Goal: Task Accomplishment & Management: Manage account settings

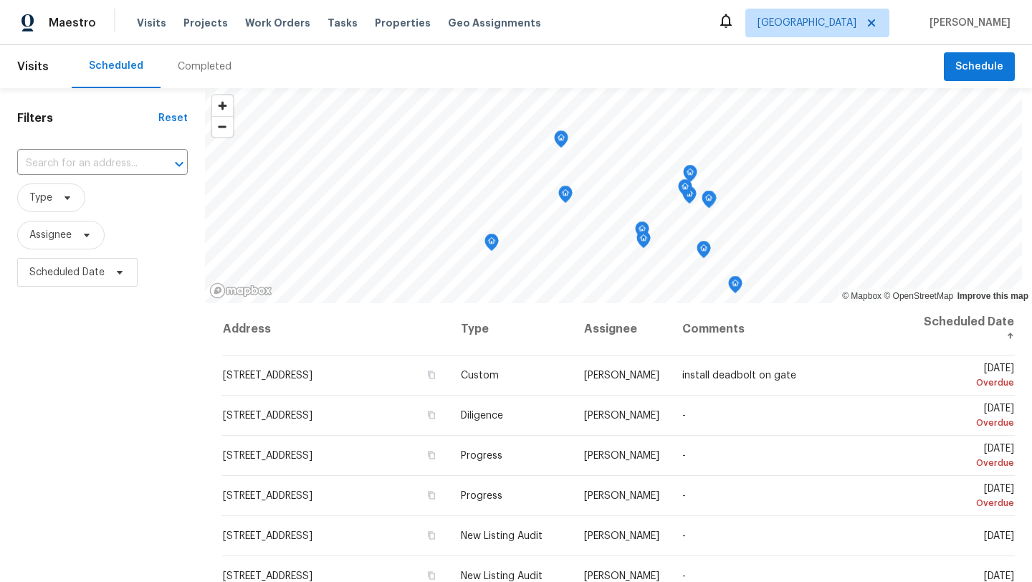
scroll to position [186, 0]
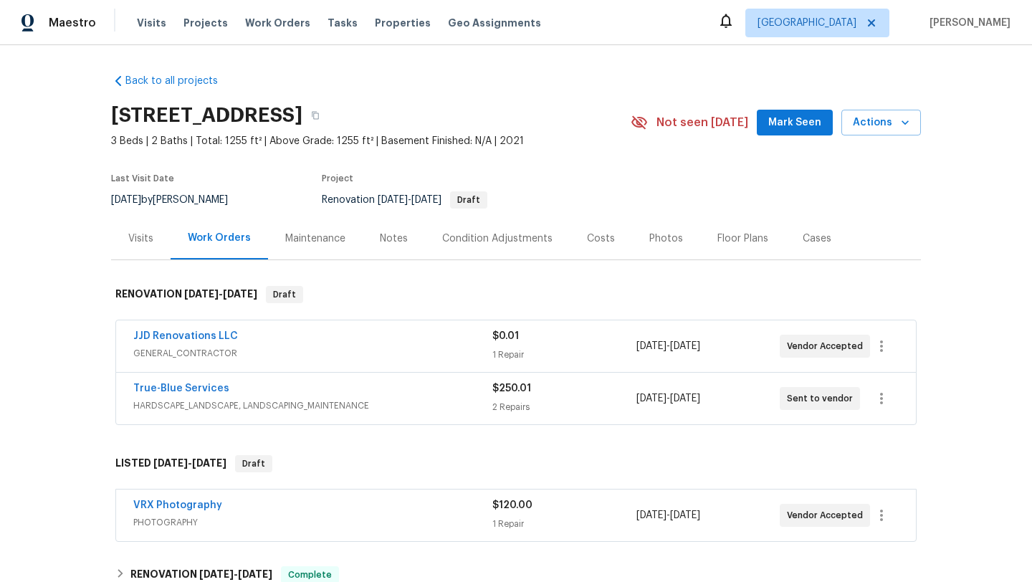
click at [386, 240] on div "Notes" at bounding box center [394, 238] width 28 height 14
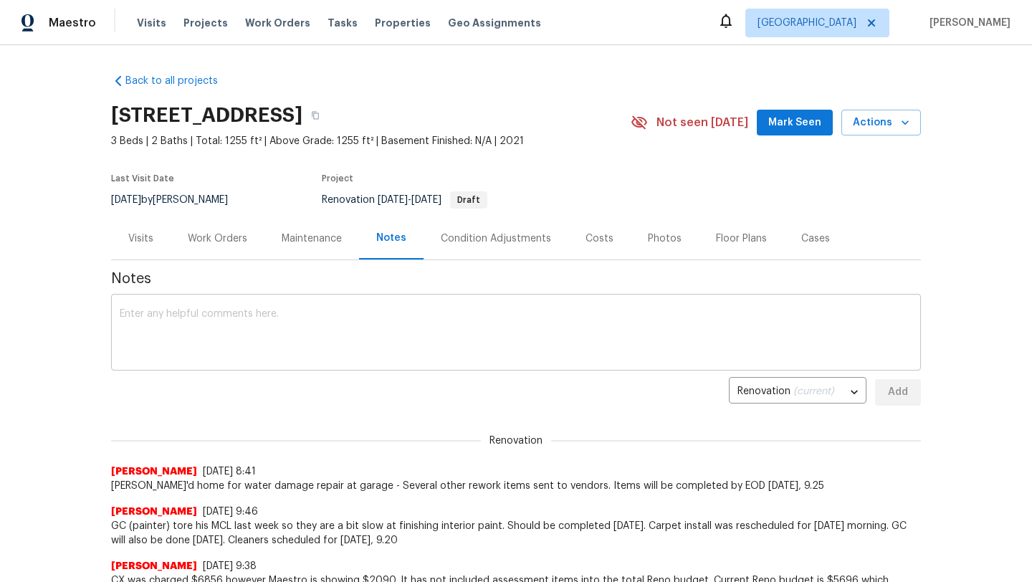
click at [353, 316] on textarea at bounding box center [516, 334] width 792 height 50
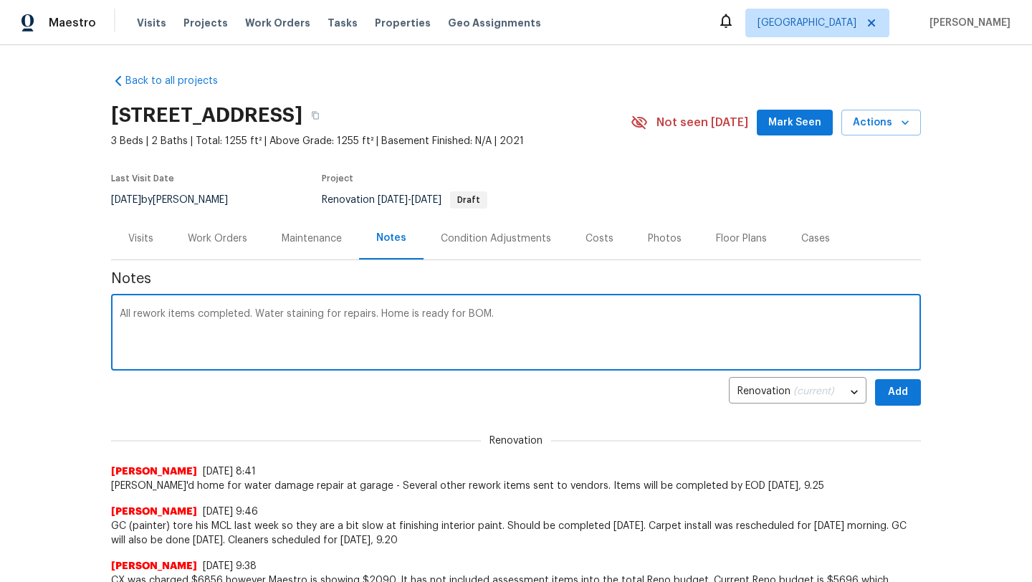
type textarea "All rework items completed. Water staining for repairs. Home is ready for BOM."
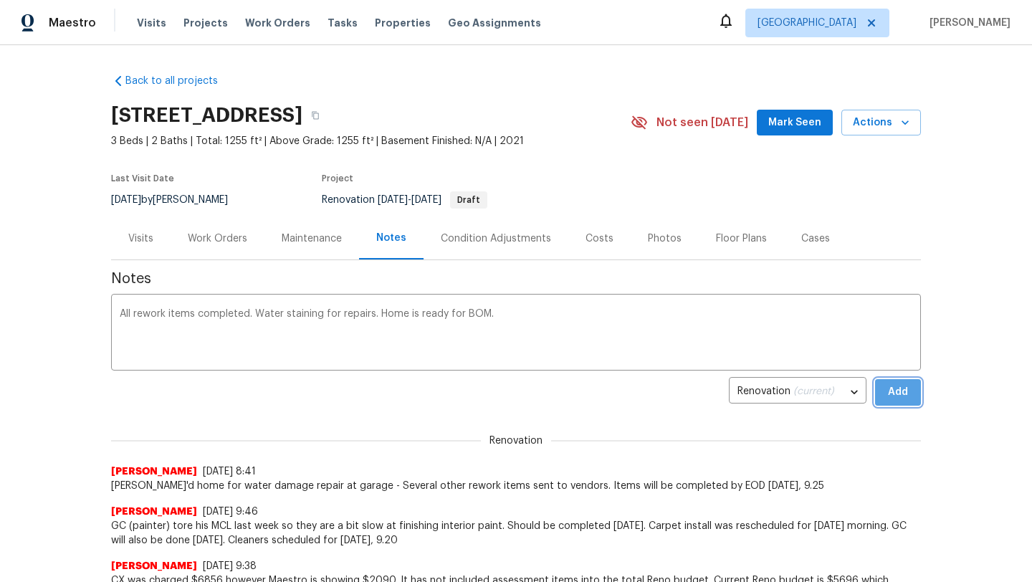
click at [897, 388] on span "Add" at bounding box center [897, 392] width 23 height 18
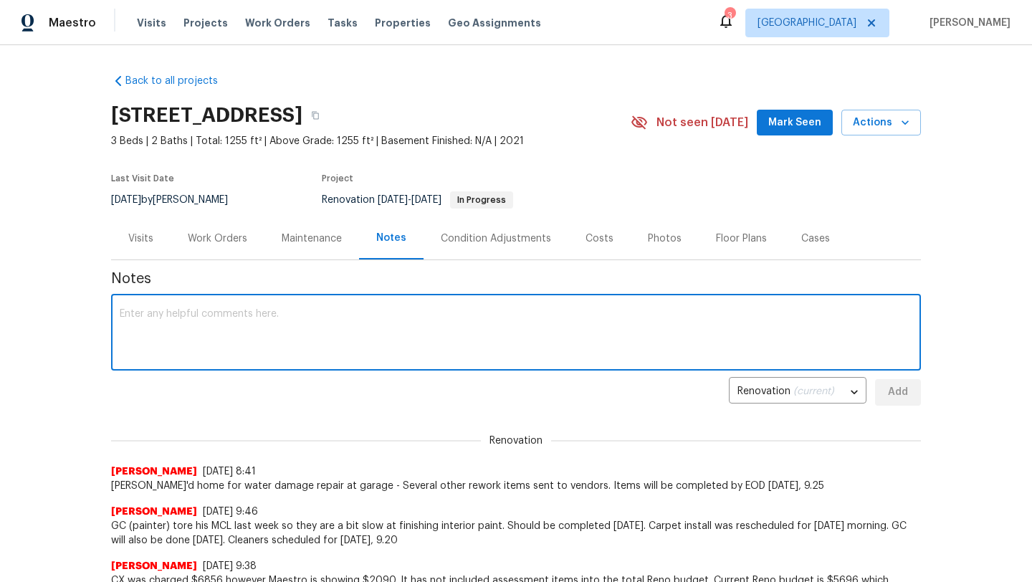
click at [285, 312] on textarea at bounding box center [516, 334] width 792 height 50
type textarea "All rework items completed. Water staining in garage was repaired. Home is read…"
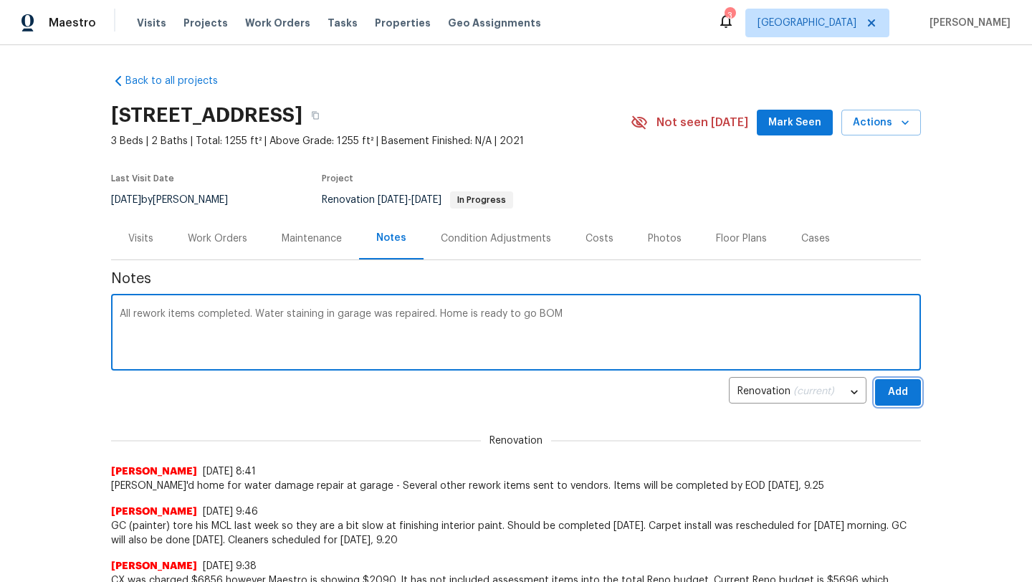
click at [916, 395] on button "Add" at bounding box center [898, 392] width 46 height 27
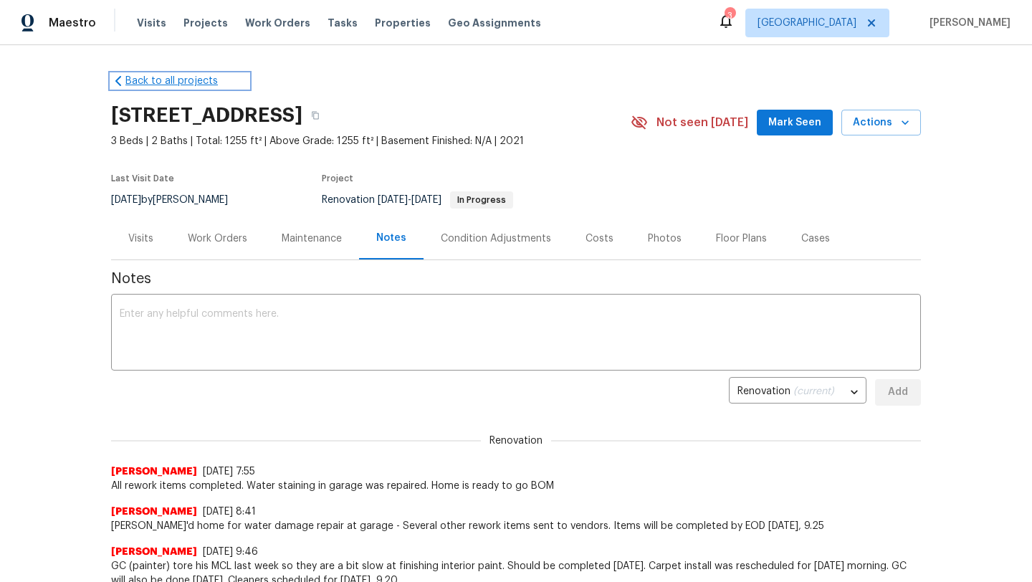
click at [157, 82] on link "Back to all projects" at bounding box center [180, 81] width 138 height 14
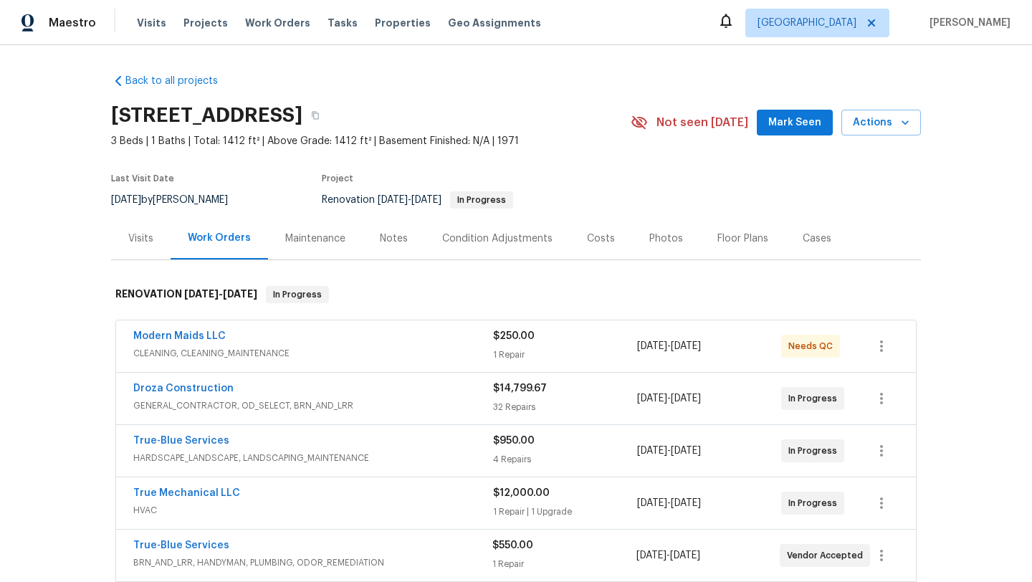
click at [396, 239] on div "Notes" at bounding box center [394, 238] width 28 height 14
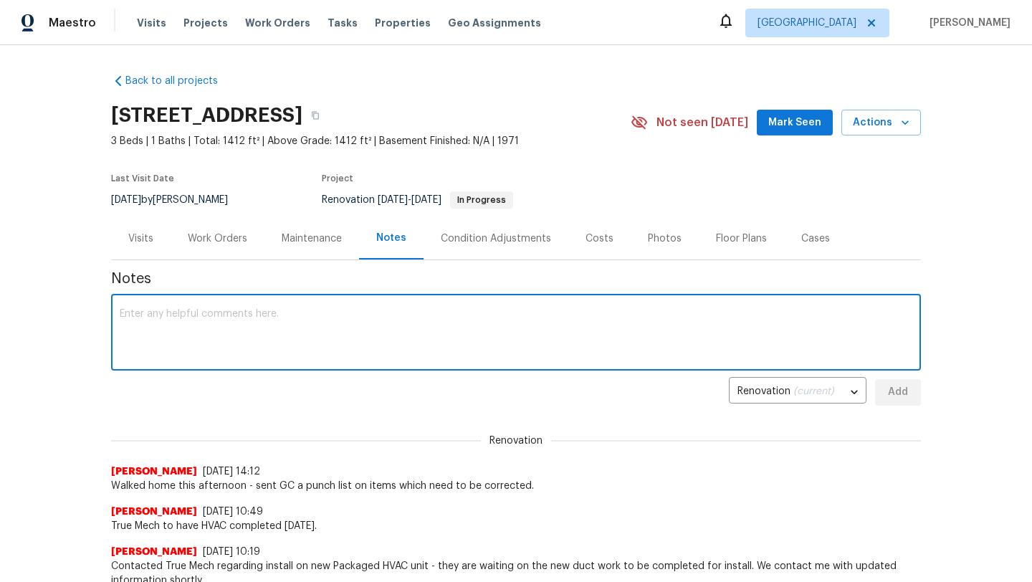
click at [378, 321] on textarea at bounding box center [516, 334] width 792 height 50
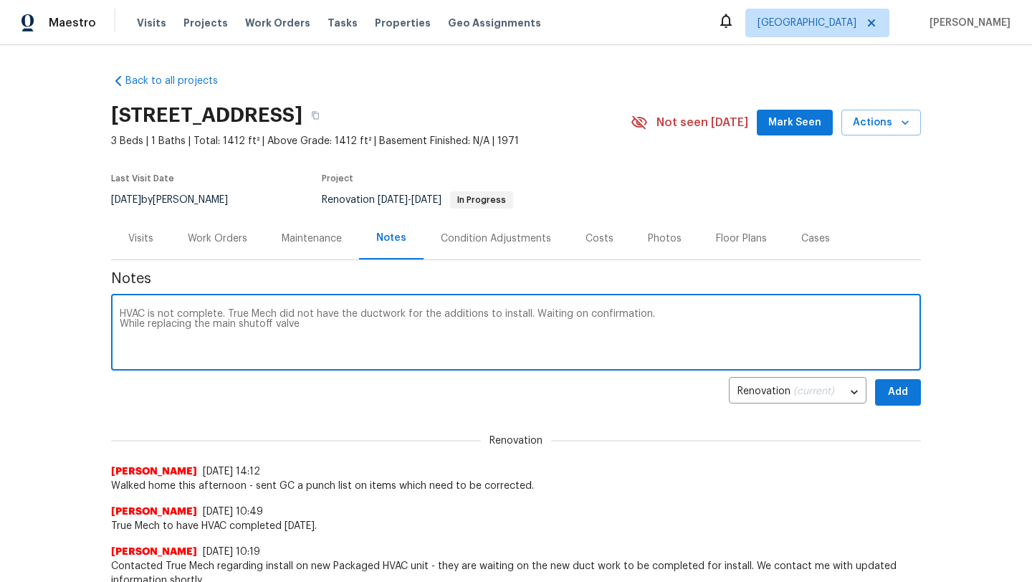
click at [215, 324] on textarea "HVAC is not complete. True Mech did not have the ductwork for the additions to …" at bounding box center [516, 334] width 792 height 50
click at [330, 326] on textarea "HVAC is not complete. True Mech did not have the ductwork for the additions to …" at bounding box center [516, 334] width 792 height 50
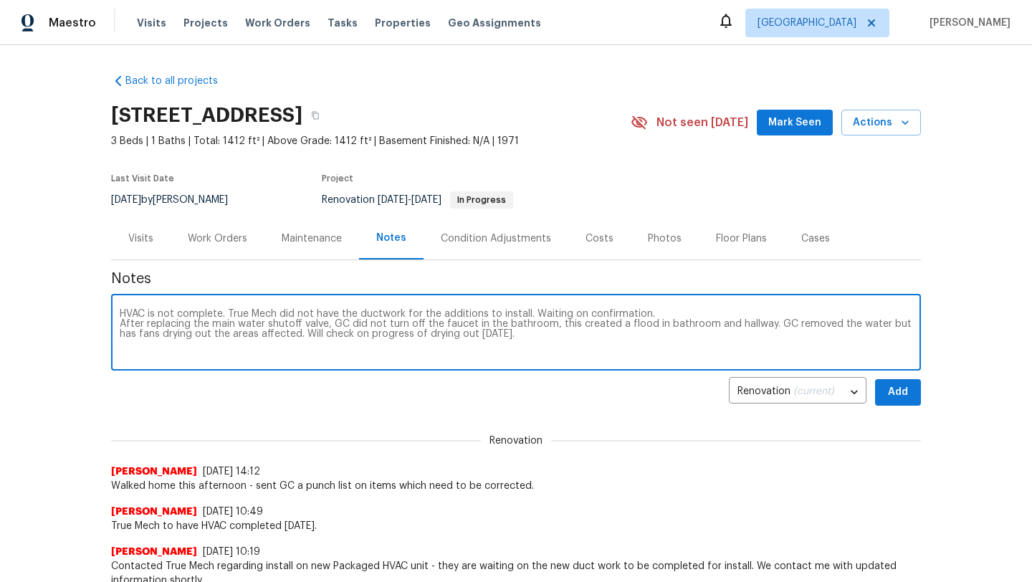
type textarea "HVAC is not complete. True Mech did not have the ductwork for the additions to …"
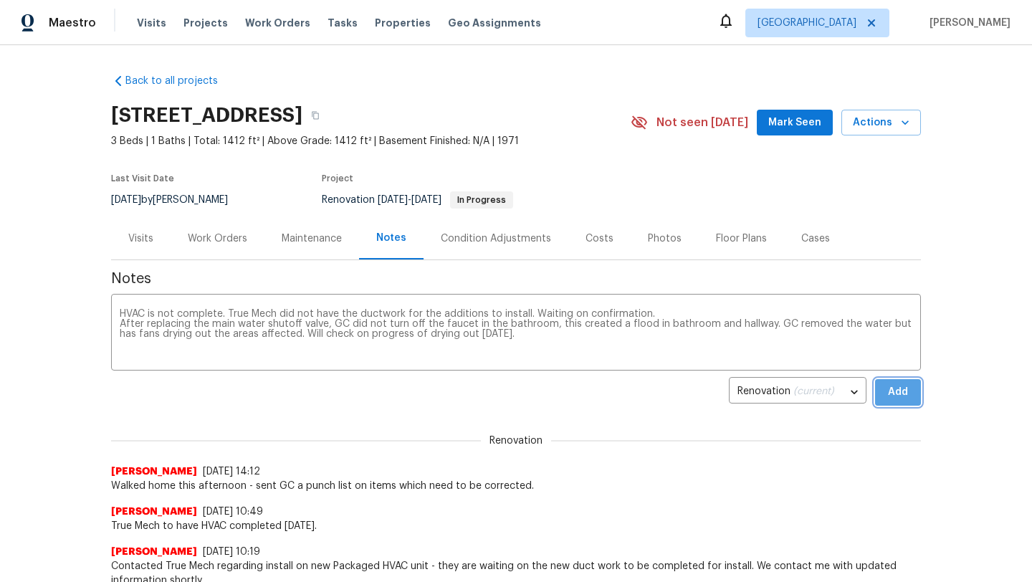
click at [907, 398] on span "Add" at bounding box center [897, 392] width 23 height 18
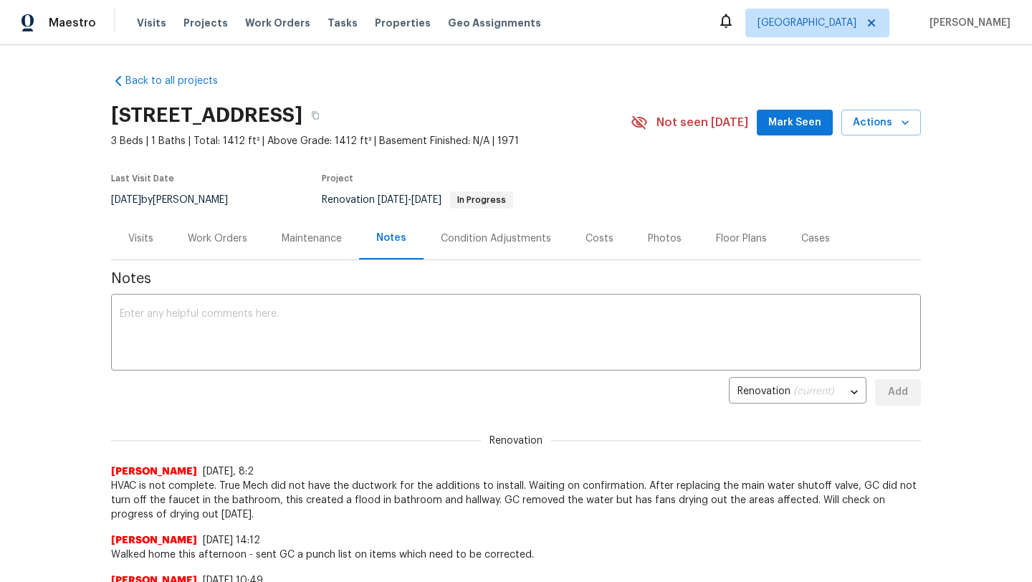
click at [219, 239] on div "Work Orders" at bounding box center [217, 238] width 59 height 14
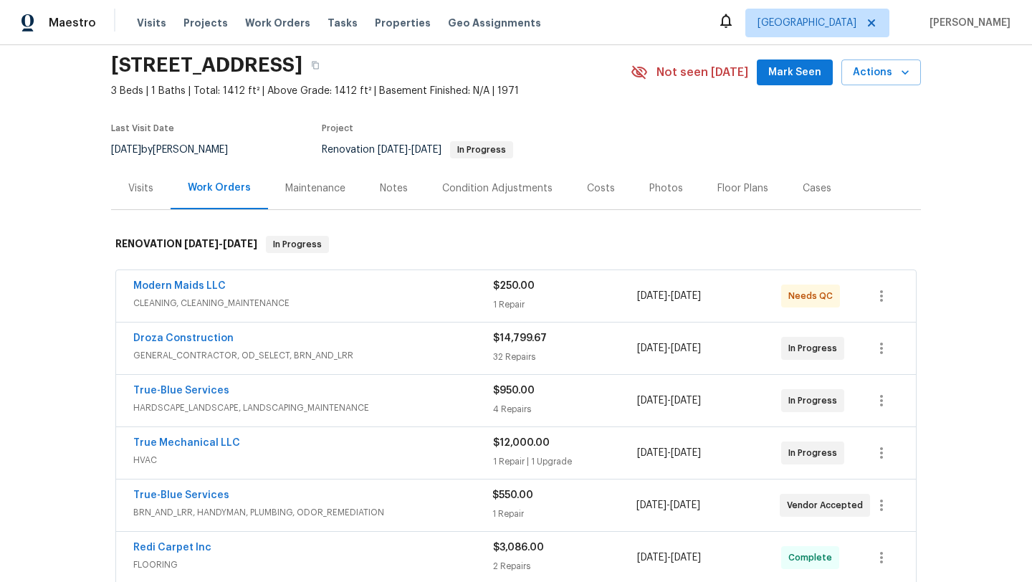
scroll to position [54, 0]
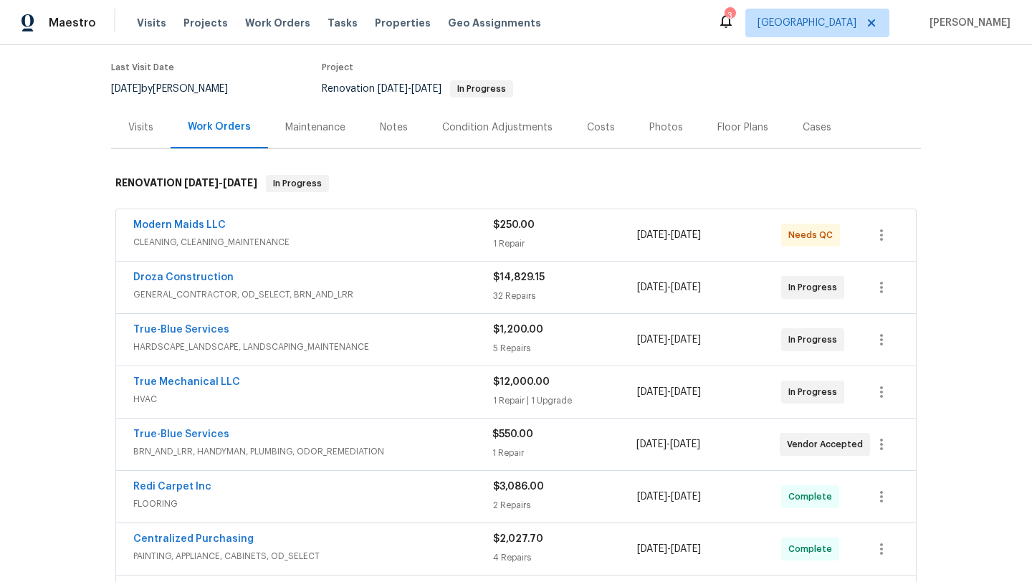
scroll to position [107, 0]
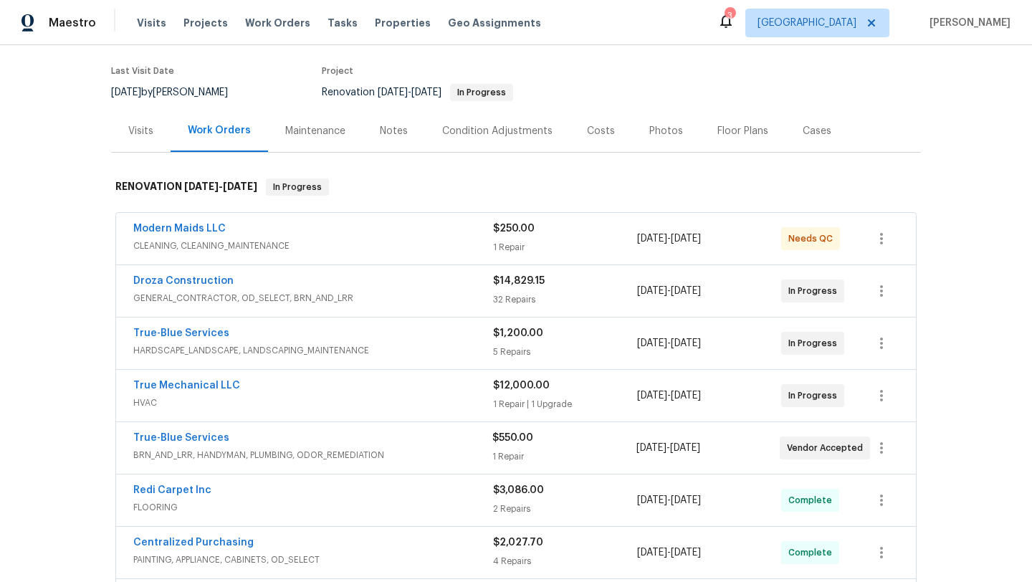
click at [262, 438] on div "True-Blue Services" at bounding box center [312, 439] width 359 height 17
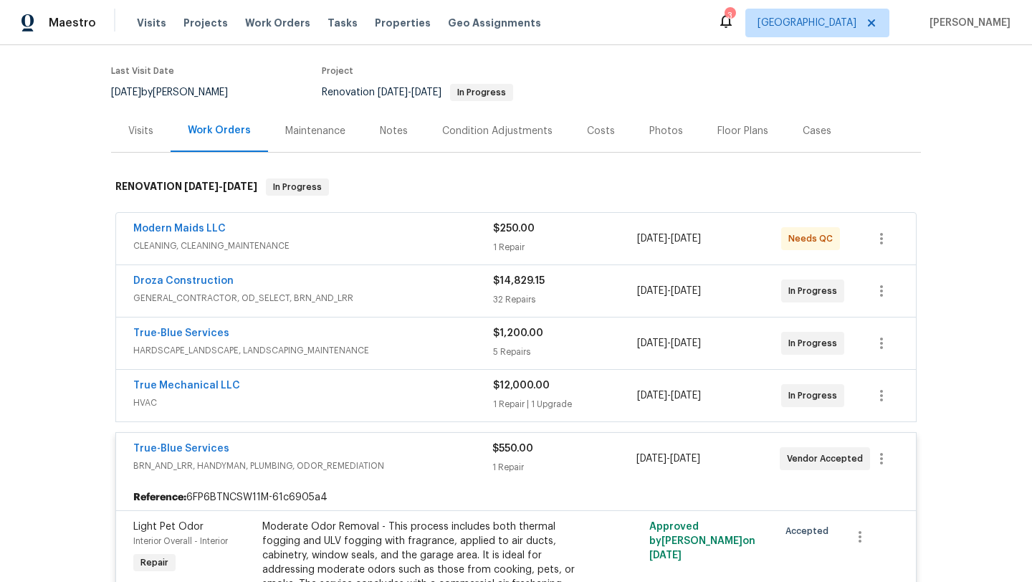
click at [269, 441] on div "True-Blue Services" at bounding box center [312, 449] width 359 height 17
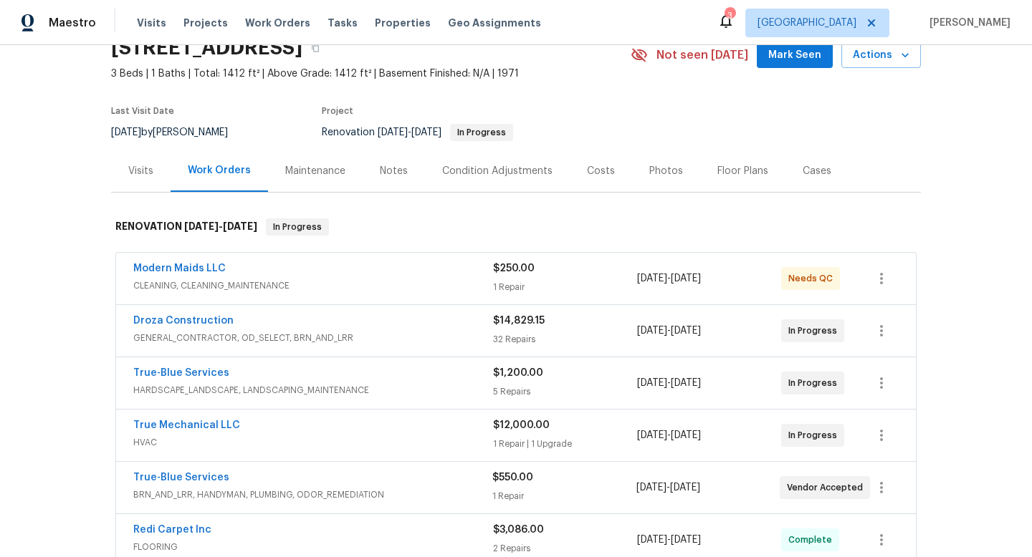
scroll to position [0, 0]
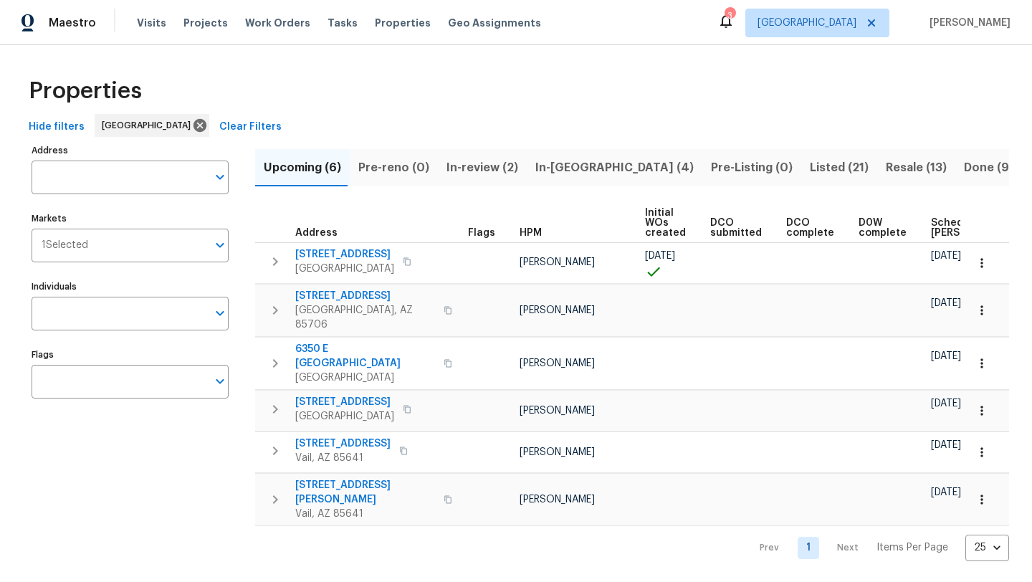
click at [38, 128] on span "Hide filters" at bounding box center [57, 127] width 56 height 18
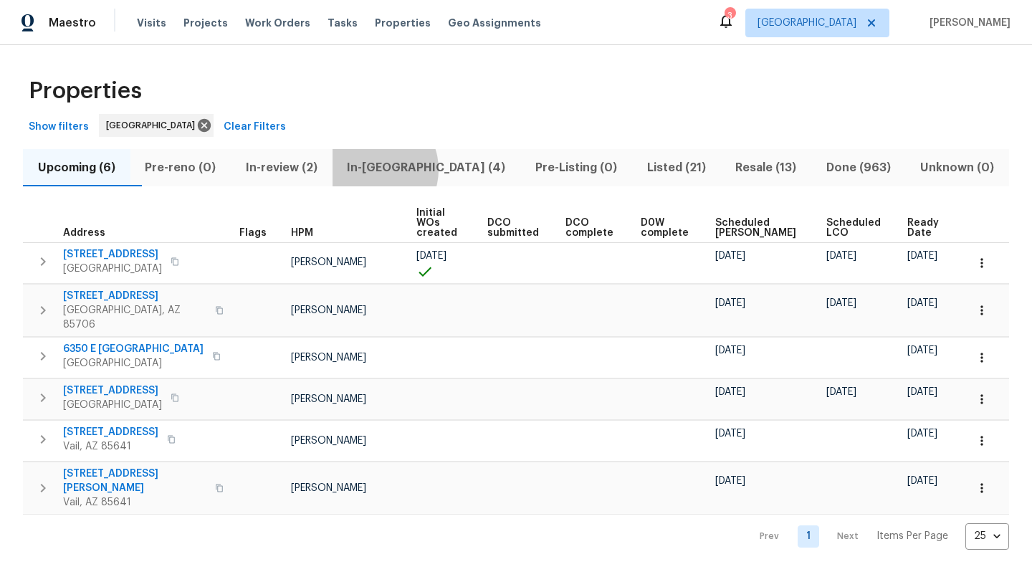
click at [402, 169] on span "In-reno (4)" at bounding box center [426, 168] width 171 height 20
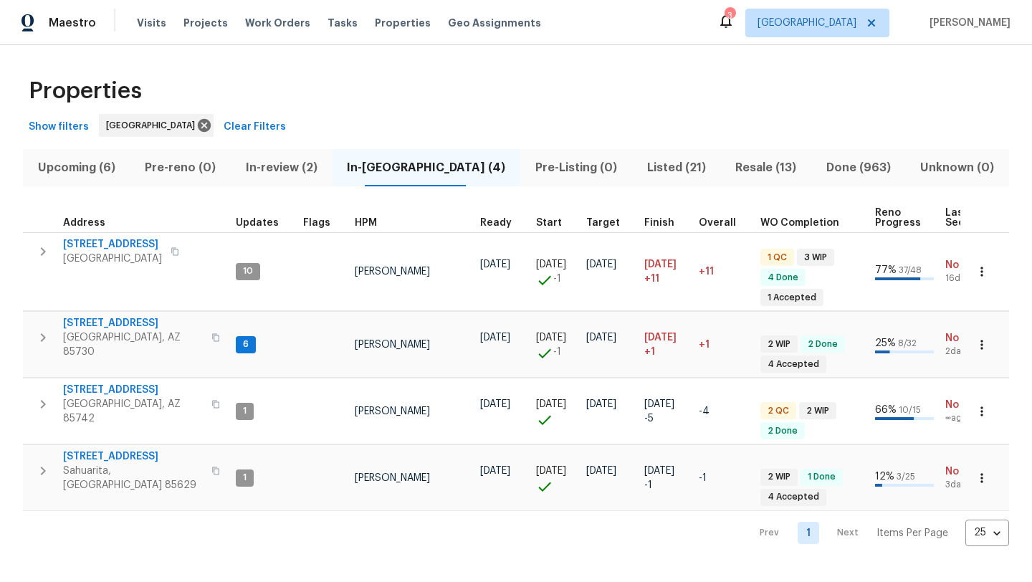
click at [559, 89] on div "Properties" at bounding box center [516, 91] width 986 height 46
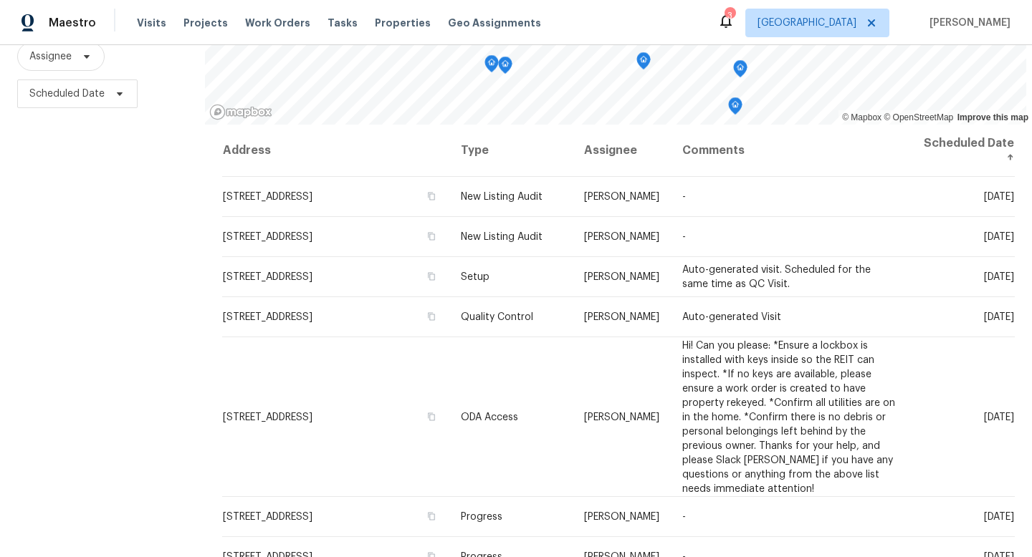
scroll to position [191, 0]
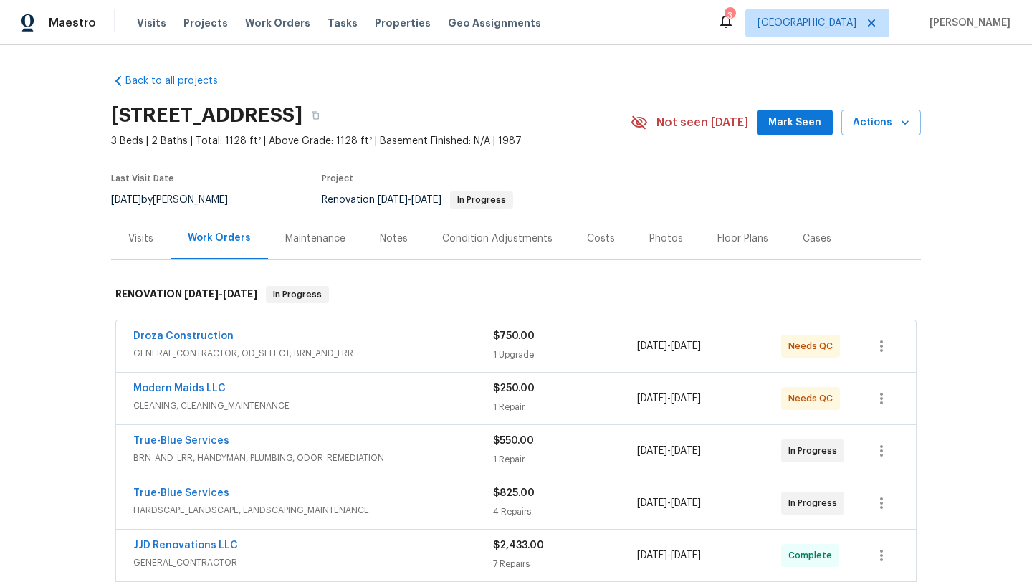
click at [398, 239] on div "Notes" at bounding box center [394, 238] width 28 height 14
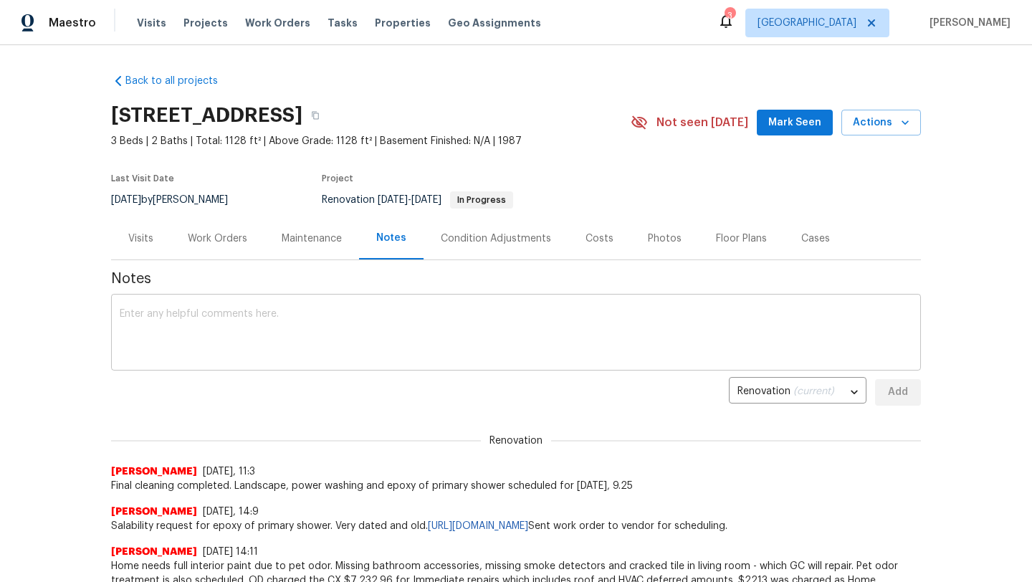
click at [365, 317] on textarea at bounding box center [516, 334] width 792 height 50
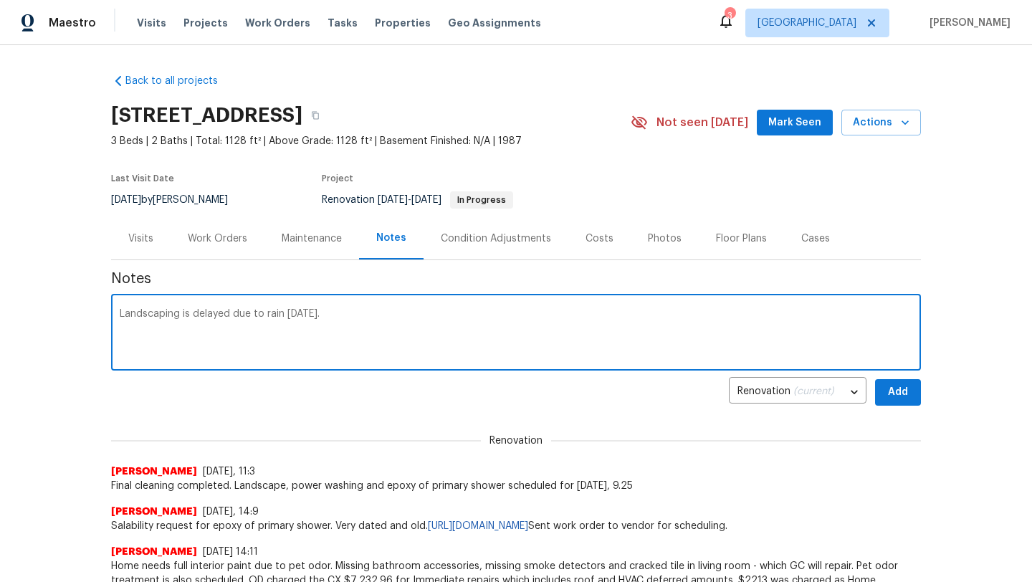
type textarea "Landscaping is delayed due to rain today."
click at [225, 241] on div "Work Orders" at bounding box center [217, 238] width 59 height 14
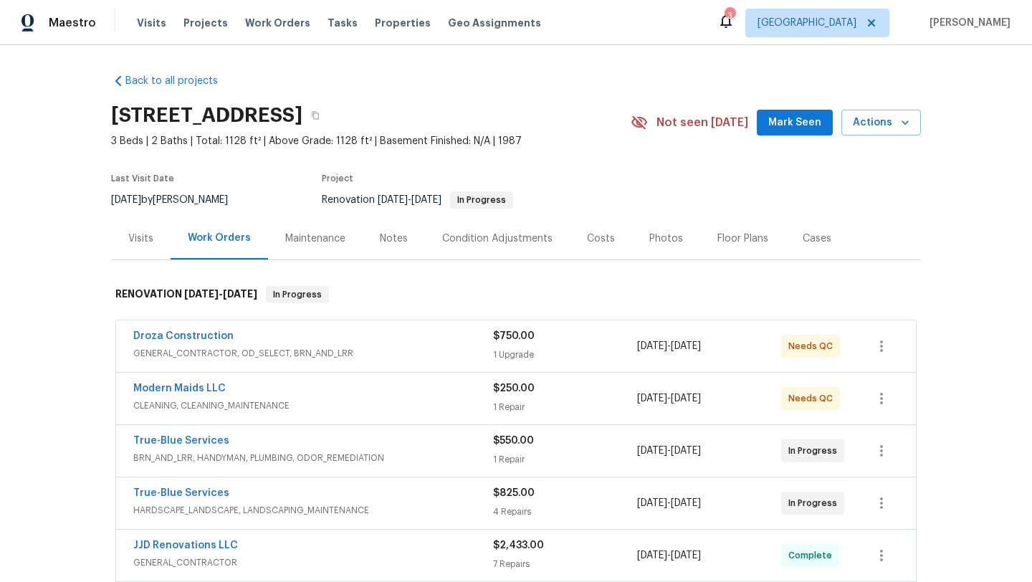
click at [977, 187] on div "Back to all projects 9678 N Sherbrooke St, Tucson, AZ 85742 3 Beds | 2 Baths | …" at bounding box center [516, 313] width 1032 height 537
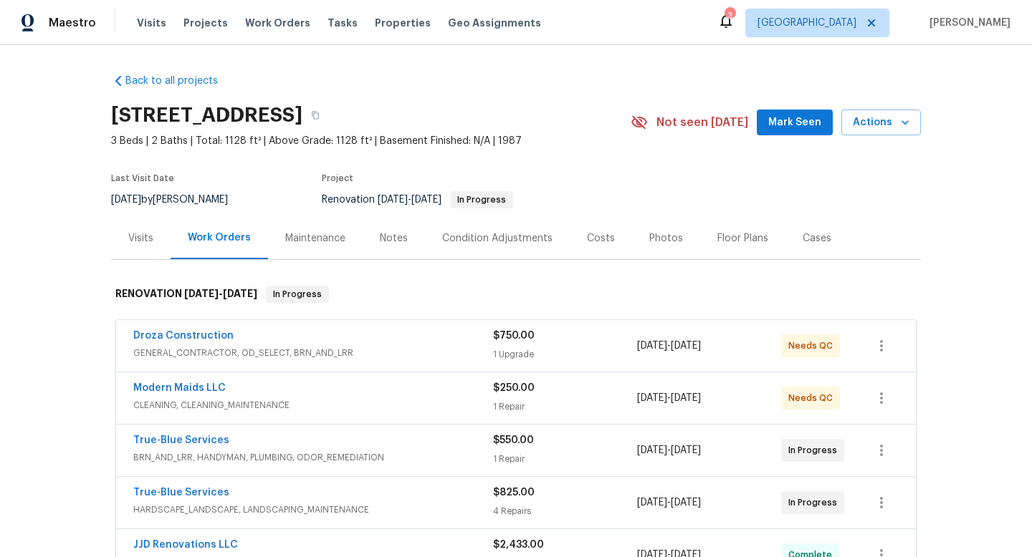
click at [972, 264] on div "Back to all projects 9678 N Sherbrooke St, Tucson, AZ 85742 3 Beds | 2 Baths | …" at bounding box center [516, 301] width 1032 height 512
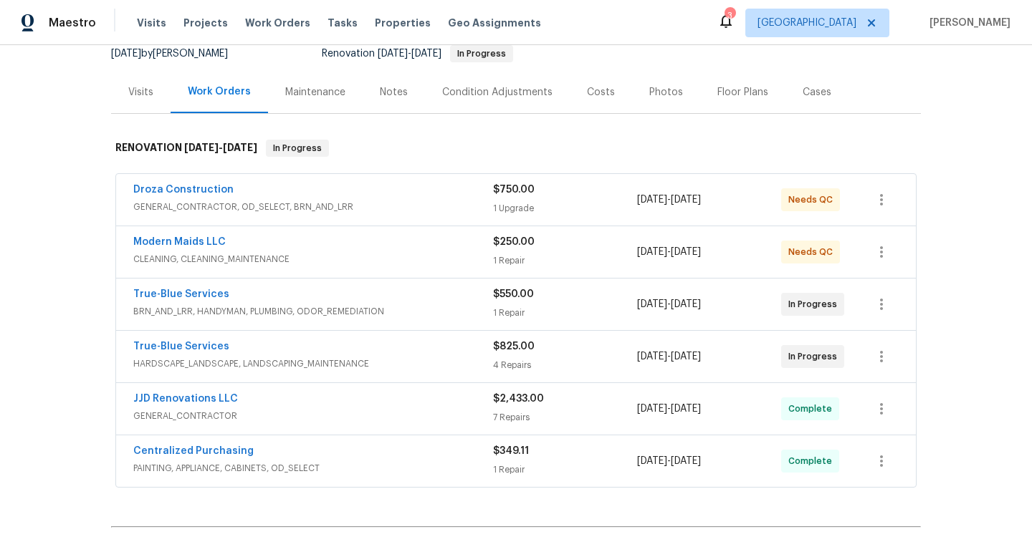
scroll to position [150, 0]
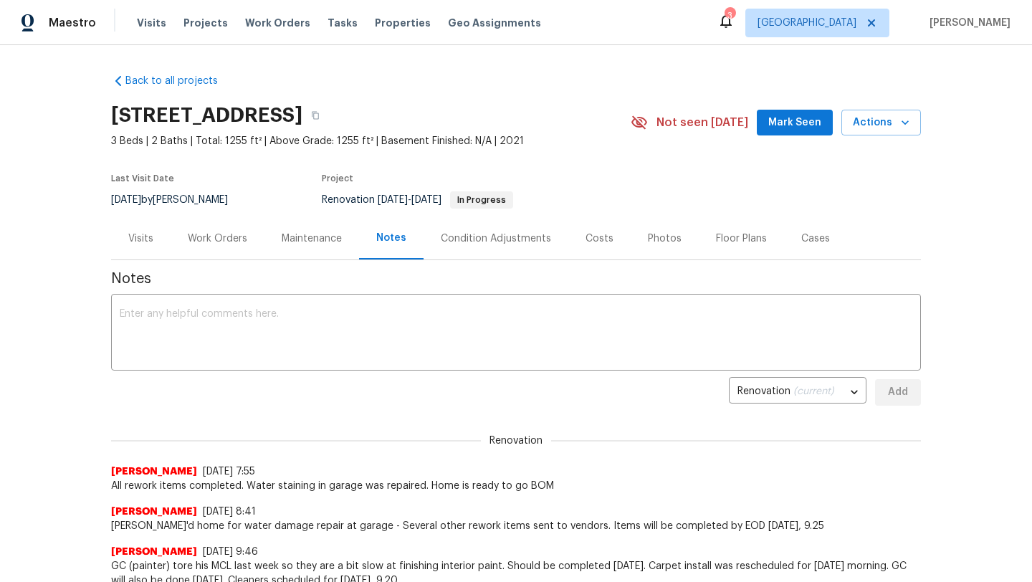
click at [219, 244] on div "Work Orders" at bounding box center [217, 238] width 59 height 14
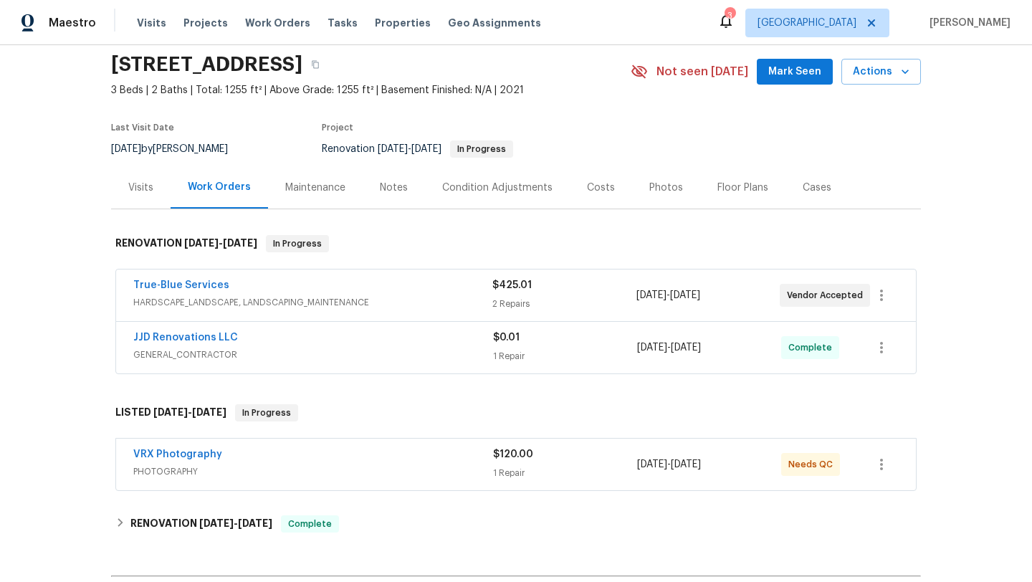
scroll to position [52, 0]
click at [365, 462] on div "VRX Photography" at bounding box center [313, 454] width 360 height 17
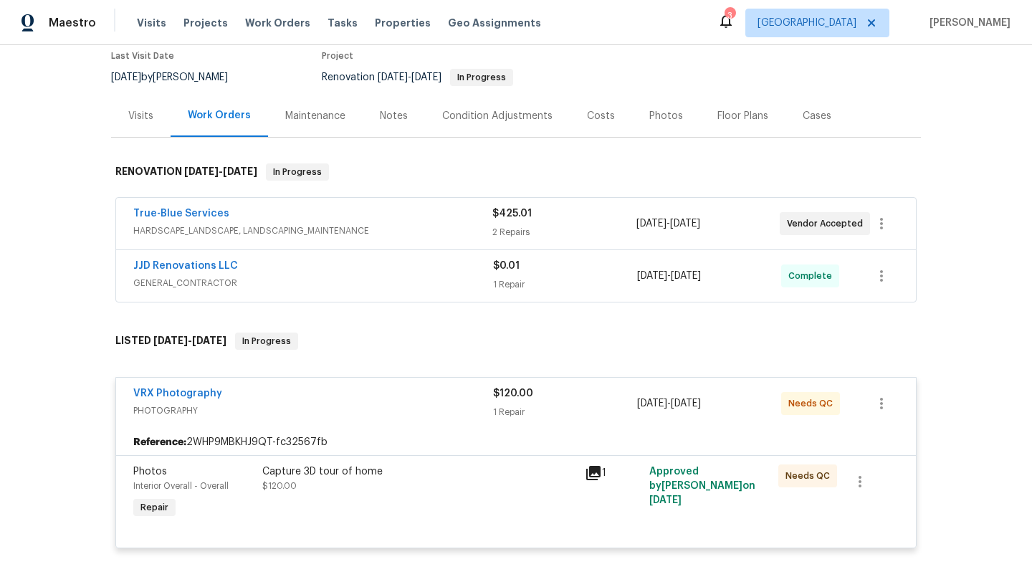
scroll to position [145, 0]
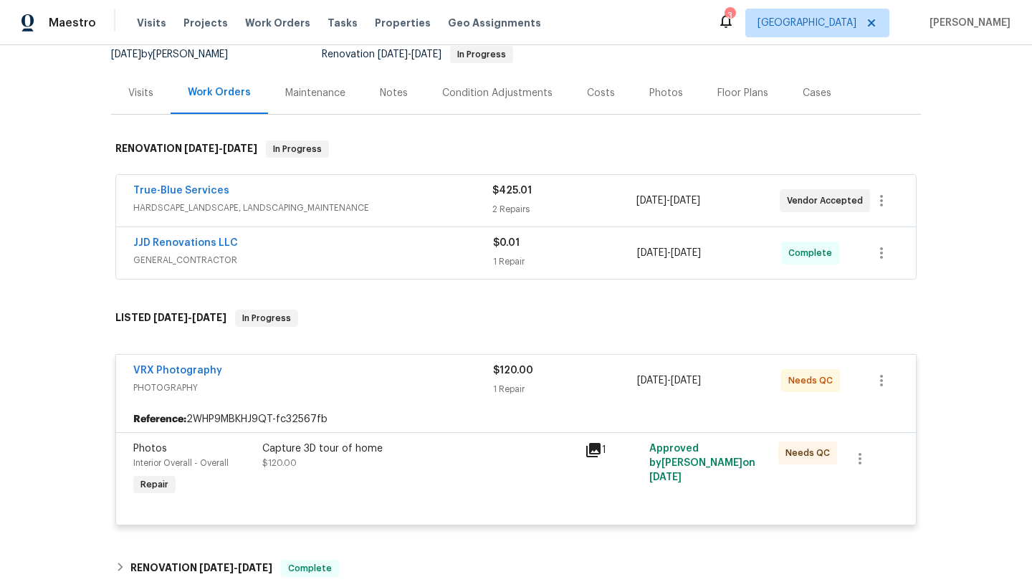
click at [595, 451] on icon at bounding box center [593, 449] width 17 height 17
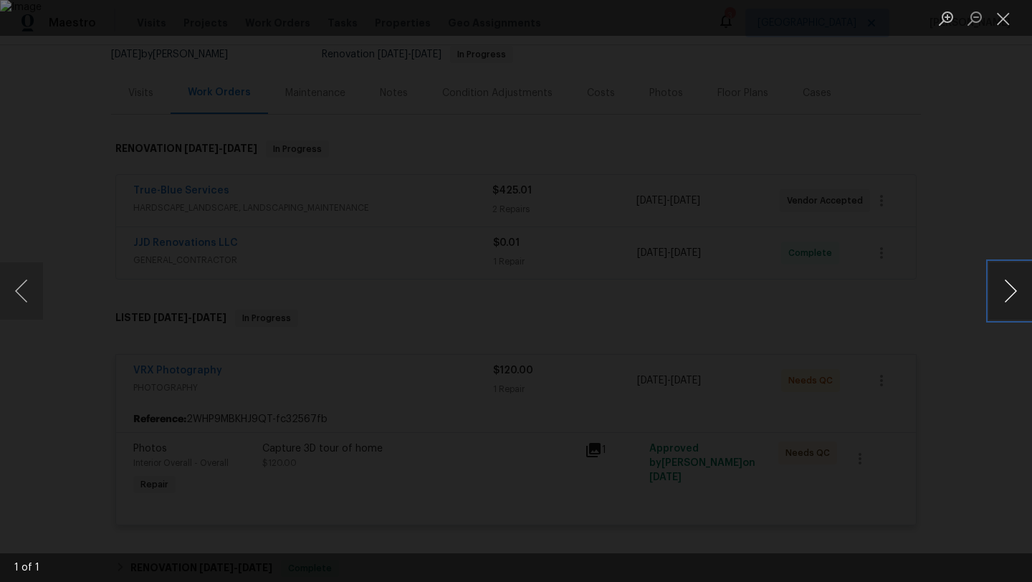
click at [1013, 288] on button "Next image" at bounding box center [1010, 290] width 43 height 57
click at [1004, 21] on button "Close lightbox" at bounding box center [1003, 18] width 29 height 25
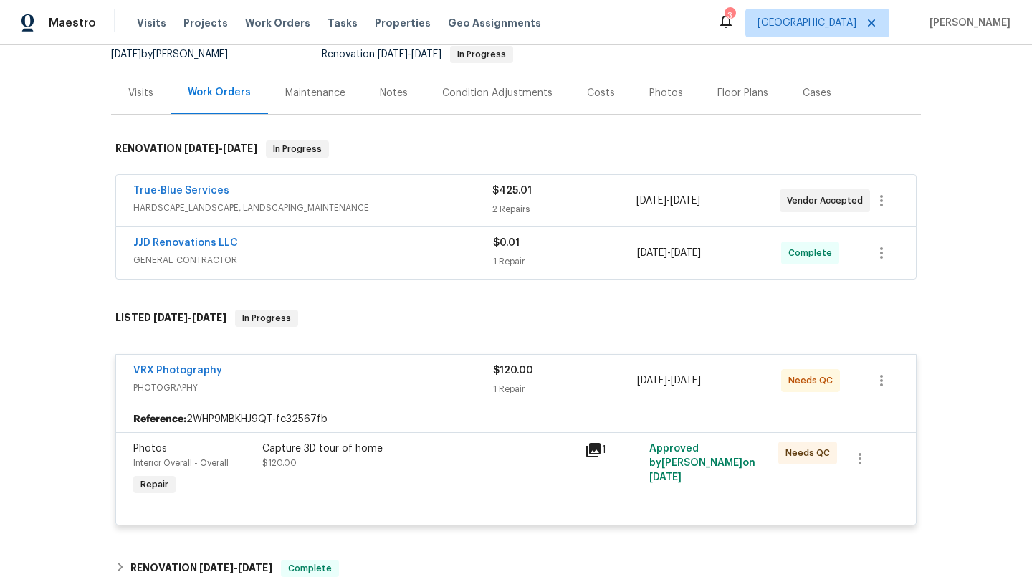
click at [339, 374] on div "VRX Photography" at bounding box center [313, 371] width 360 height 17
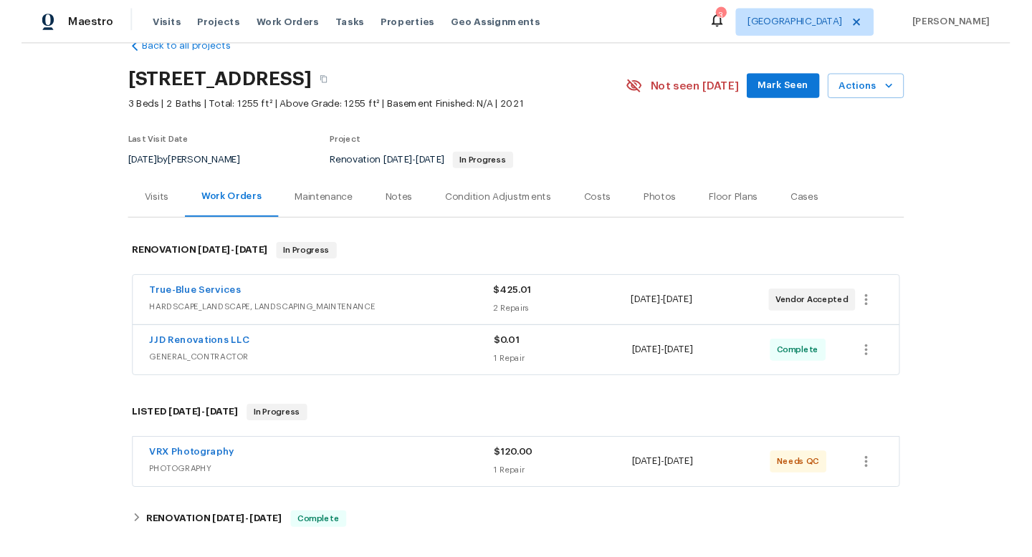
scroll to position [0, 0]
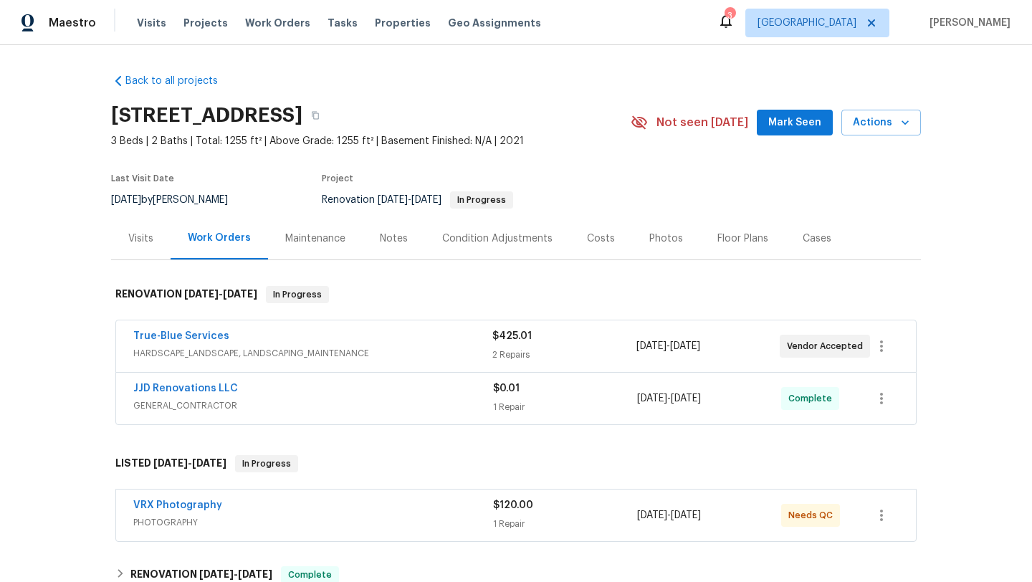
click at [623, 72] on div "Back to all projects [STREET_ADDRESS] 3 Beds | 2 Baths | Total: 1255 ft² | Abov…" at bounding box center [516, 393] width 810 height 663
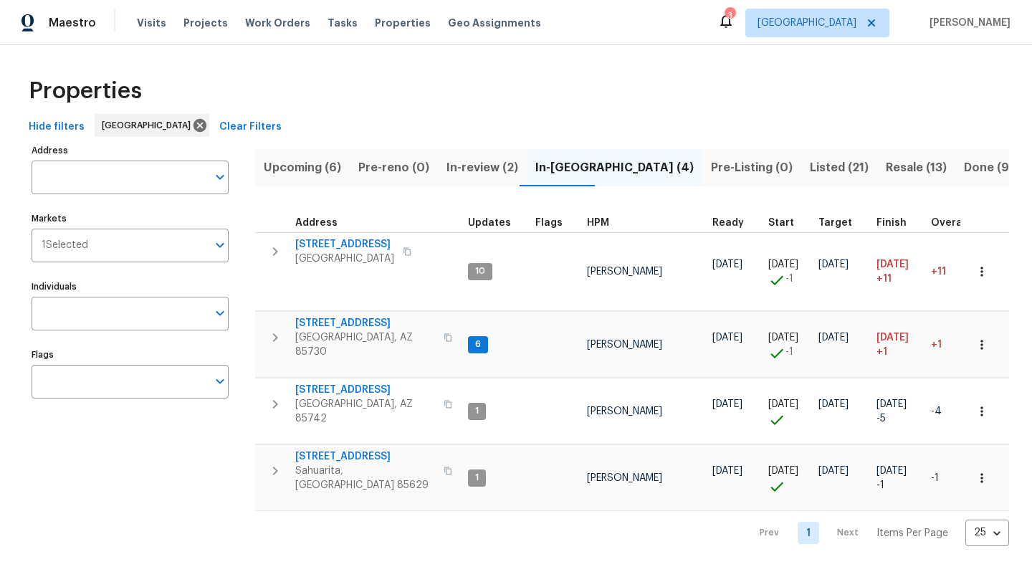
click at [47, 127] on span "Hide filters" at bounding box center [57, 127] width 56 height 18
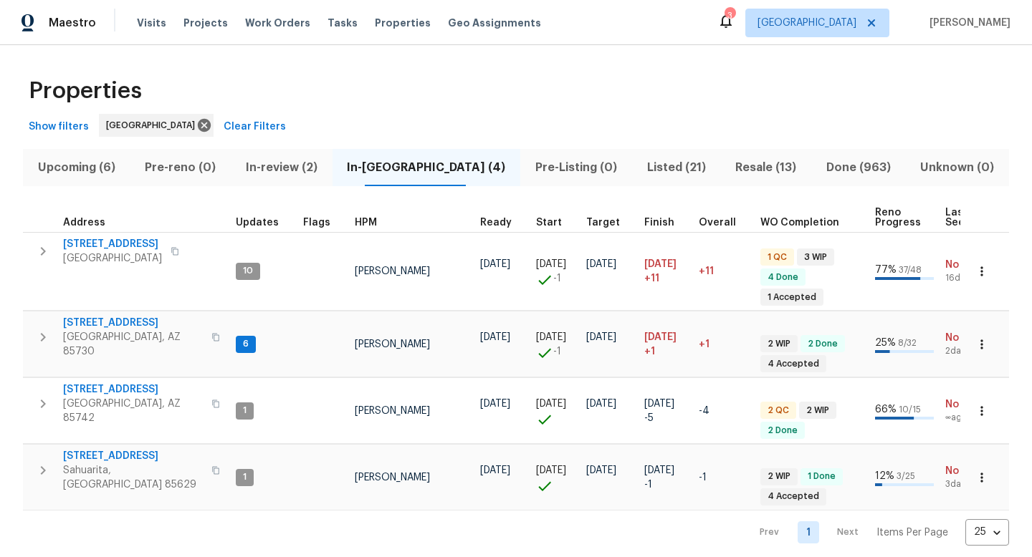
click at [460, 103] on div "Properties" at bounding box center [516, 91] width 986 height 46
click at [641, 165] on span "Listed (21)" at bounding box center [677, 168] width 72 height 20
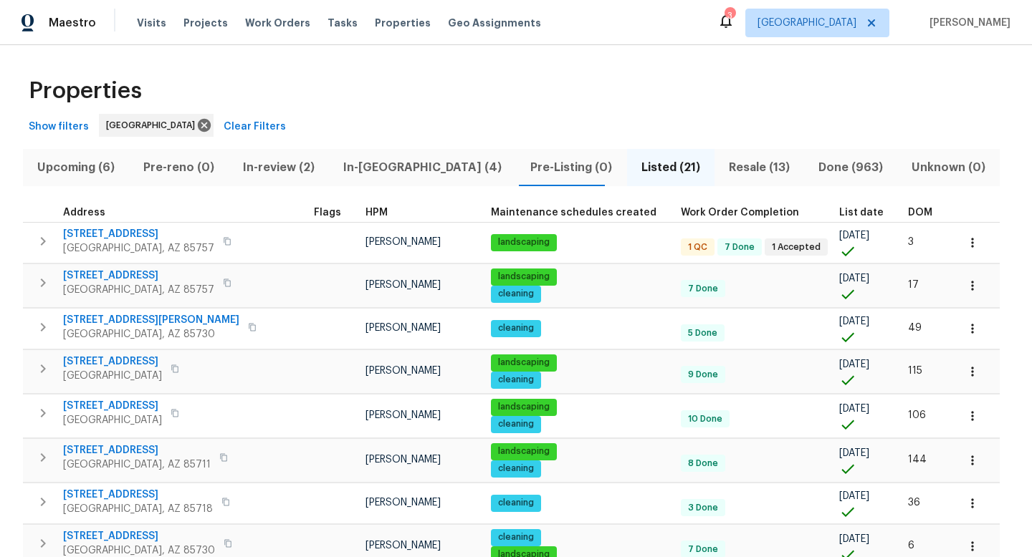
click at [723, 165] on span "Resale (13)" at bounding box center [759, 168] width 72 height 20
